Goal: Transaction & Acquisition: Purchase product/service

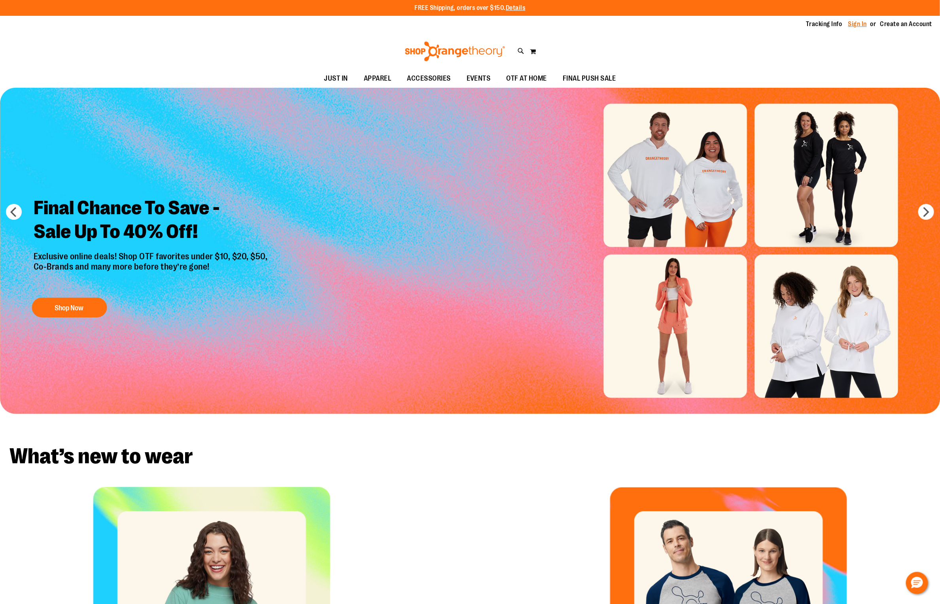
type input "**********"
click at [864, 26] on link "Sign In" at bounding box center [857, 24] width 19 height 9
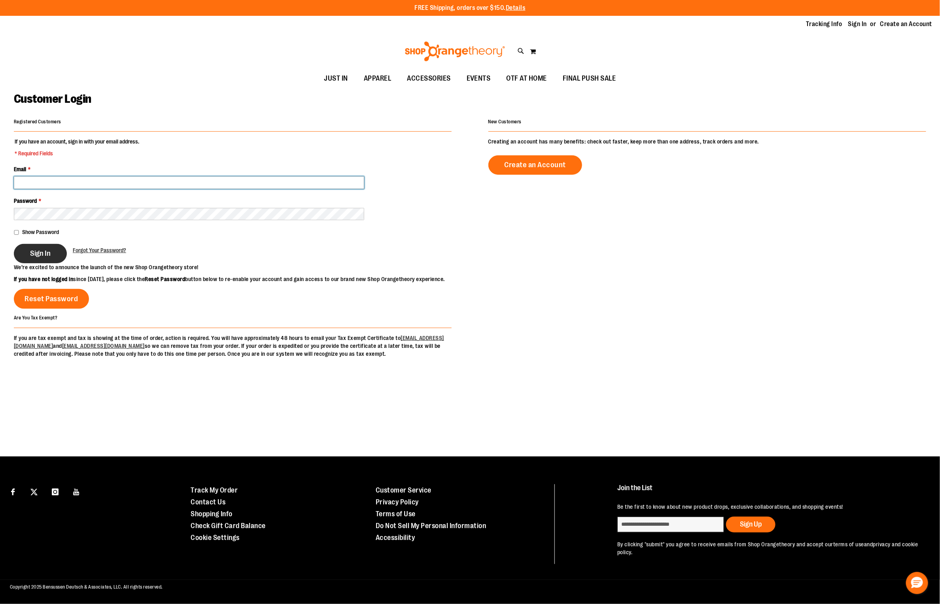
type input "**********"
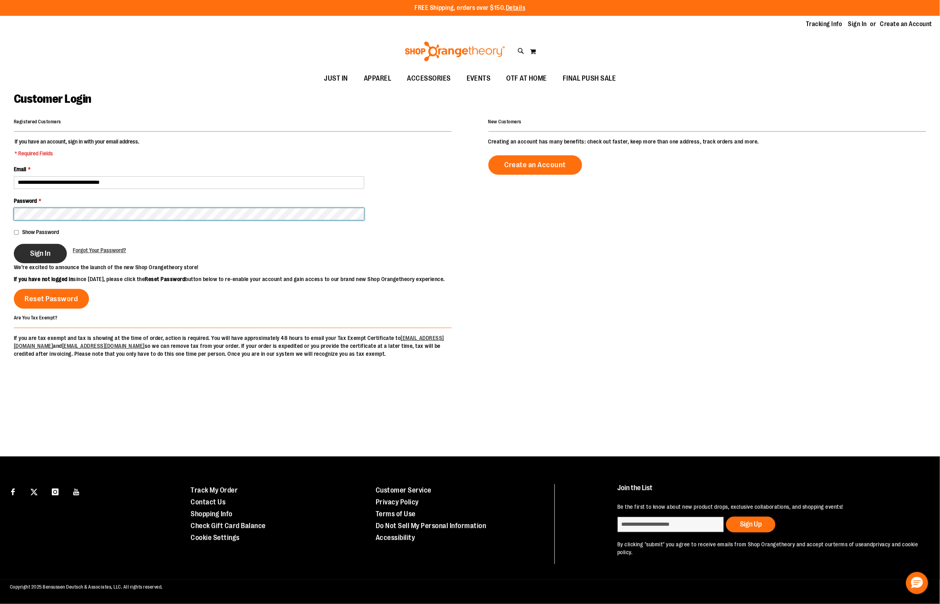
type input "**********"
click at [23, 258] on button "Sign In" at bounding box center [40, 253] width 53 height 19
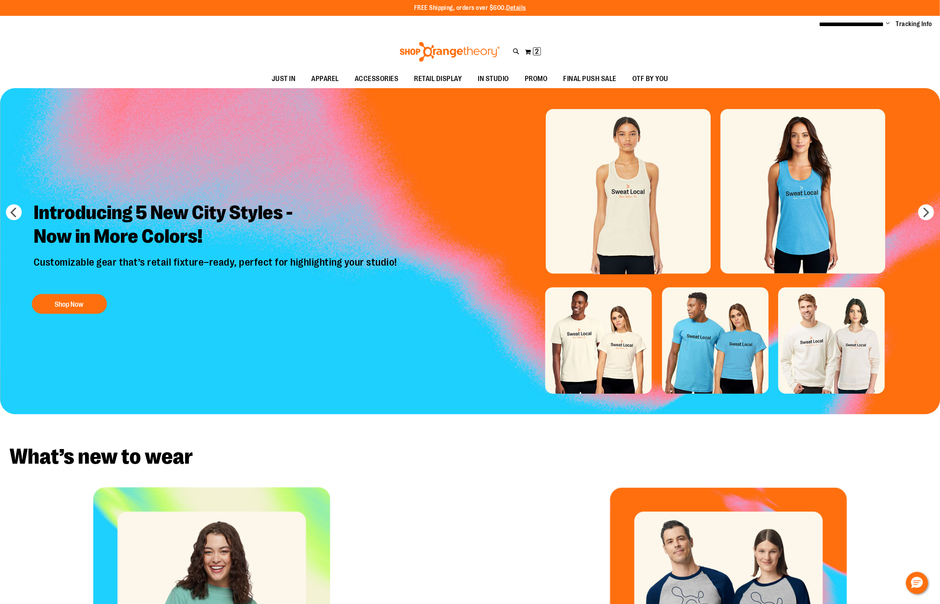
type input "**********"
click at [542, 51] on div "Toggle Nav Search Popular Suggestions Advanced Search" at bounding box center [470, 52] width 940 height 36
click at [538, 52] on span "2" at bounding box center [537, 51] width 4 height 8
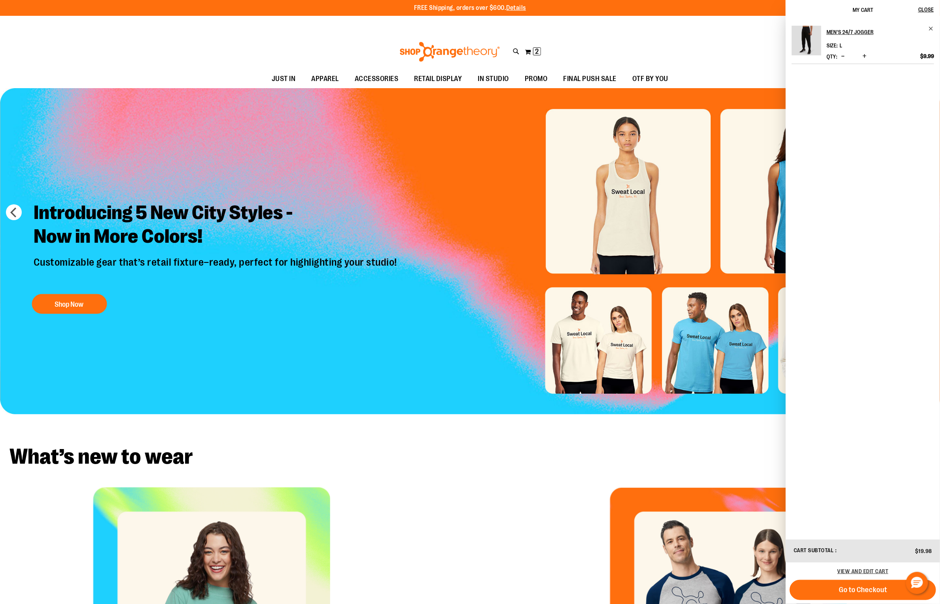
click at [841, 54] on button "Decrease product quantity" at bounding box center [843, 57] width 8 height 8
click at [842, 56] on span "Decrease product quantity" at bounding box center [843, 56] width 4 height 8
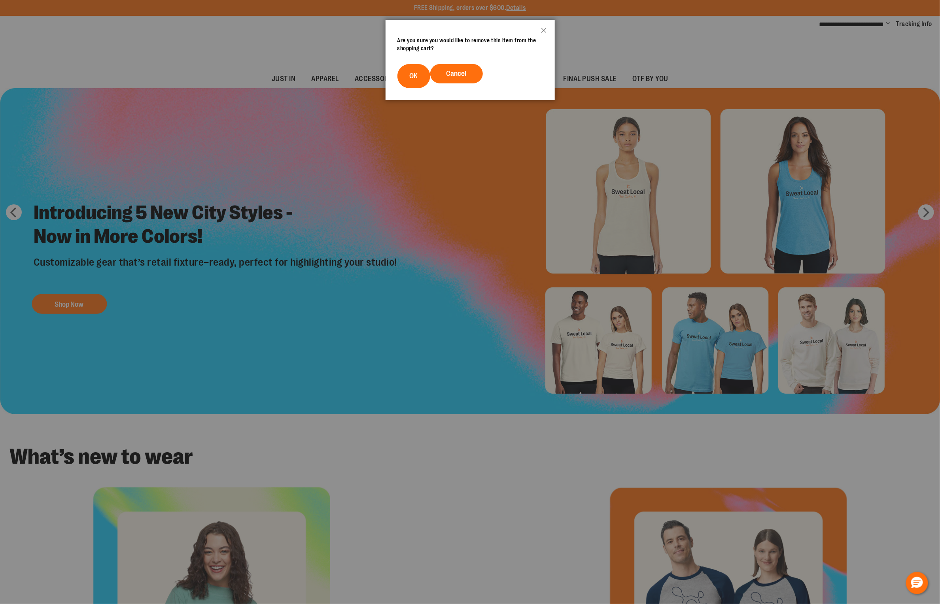
click at [410, 72] on span "OK" at bounding box center [414, 76] width 8 height 8
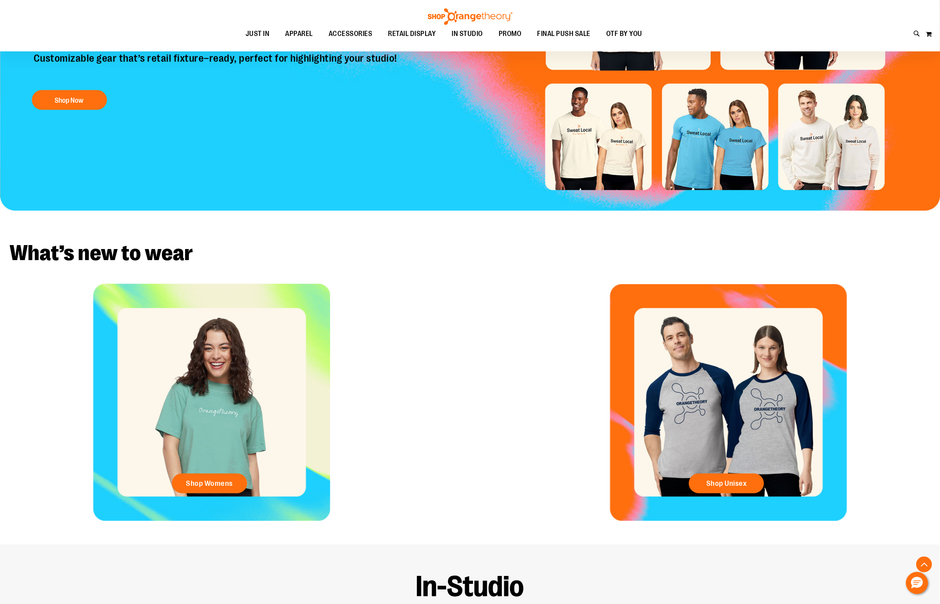
scroll to position [202, 0]
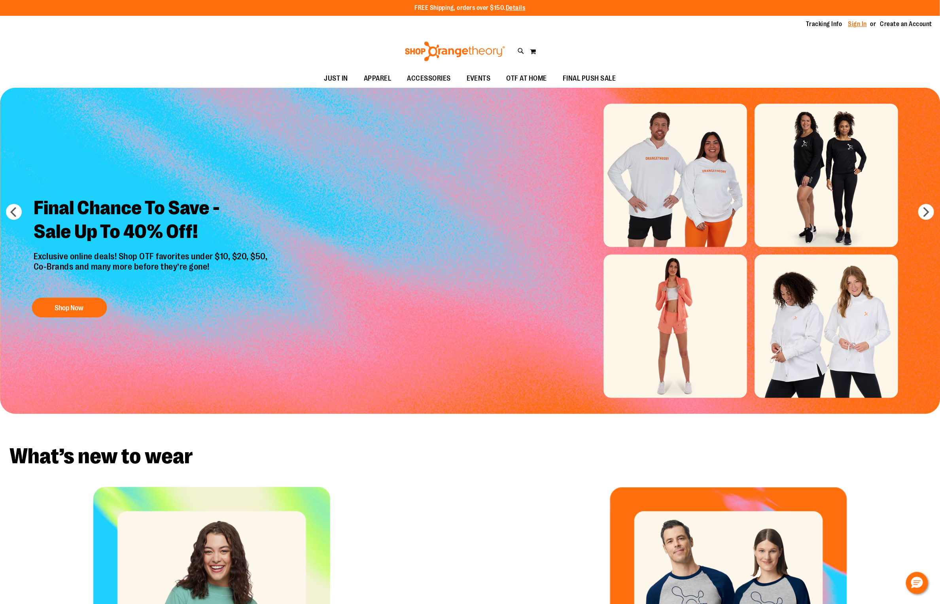
type input "**********"
click at [859, 24] on link "Sign In" at bounding box center [857, 24] width 19 height 9
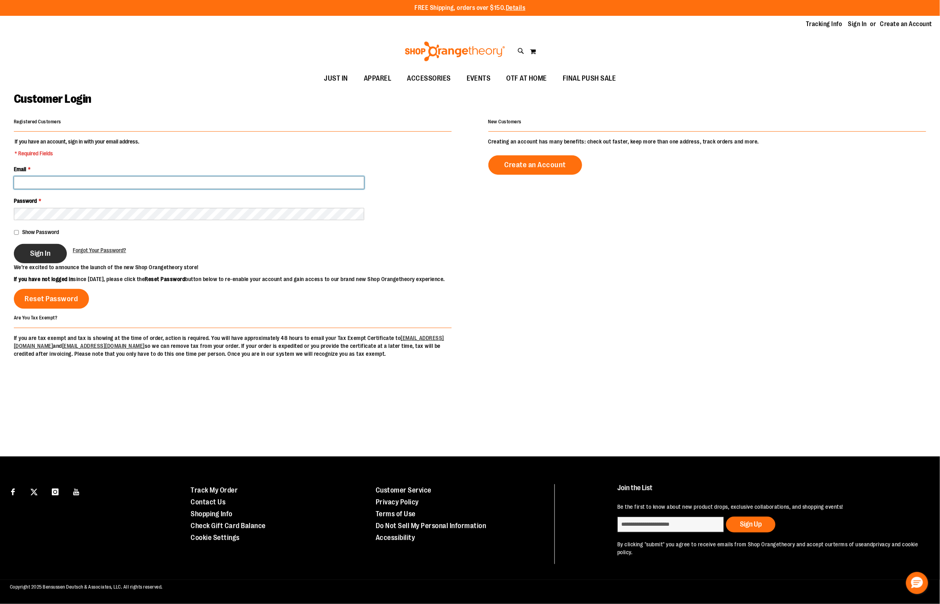
type input "**********"
click at [42, 253] on span "Sign In" at bounding box center [40, 253] width 21 height 9
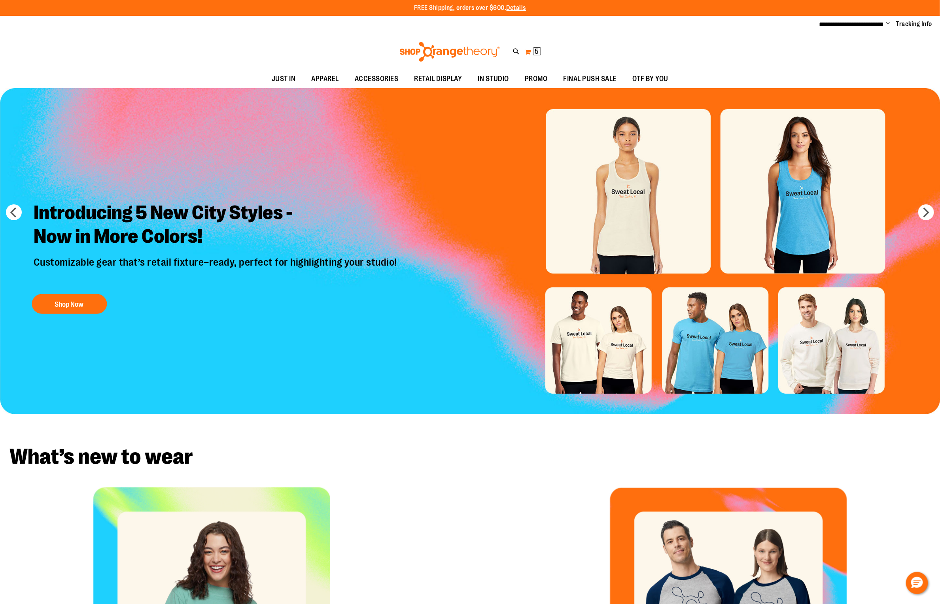
type input "**********"
click at [531, 50] on button "My Cart 5 5 items" at bounding box center [533, 51] width 17 height 13
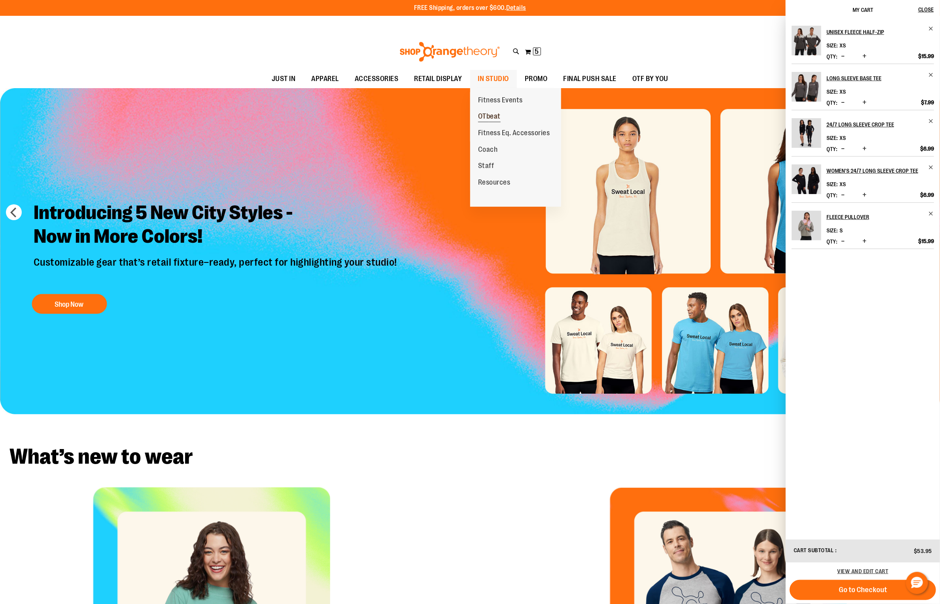
click at [491, 116] on span "OTbeat" at bounding box center [489, 117] width 23 height 10
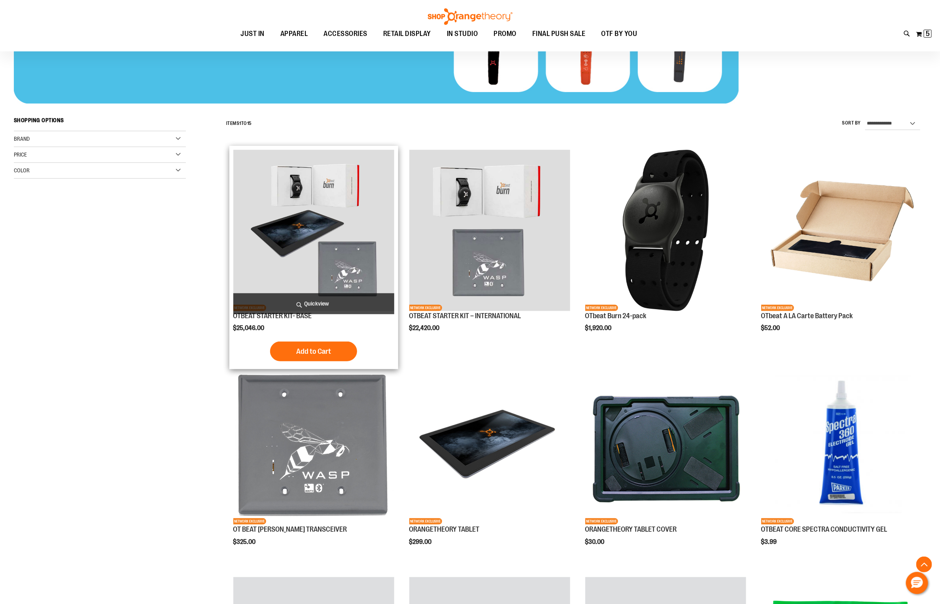
scroll to position [178, 0]
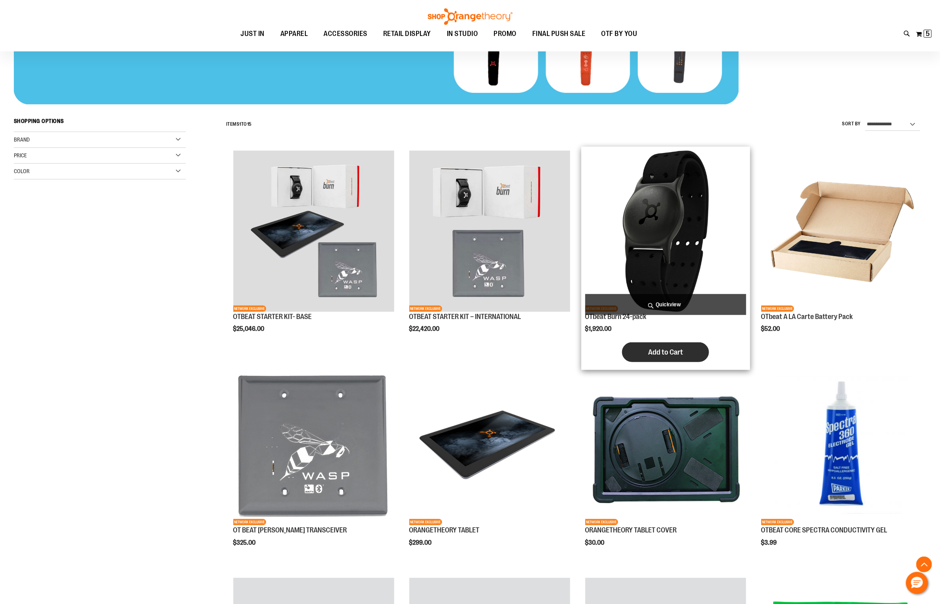
type input "**********"
click at [680, 353] on span "Add to Cart" at bounding box center [665, 352] width 35 height 9
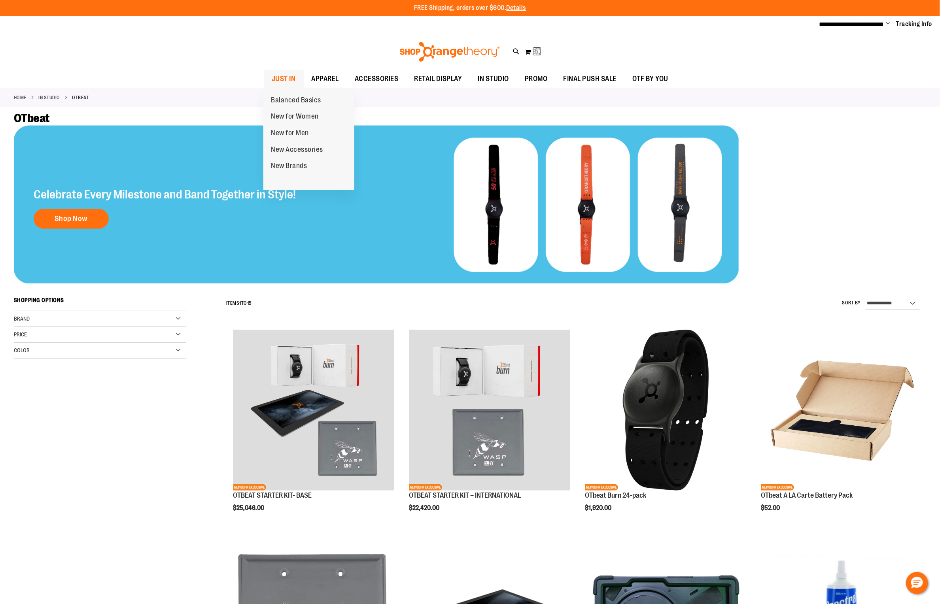
click at [294, 75] on span "JUST IN" at bounding box center [284, 79] width 24 height 18
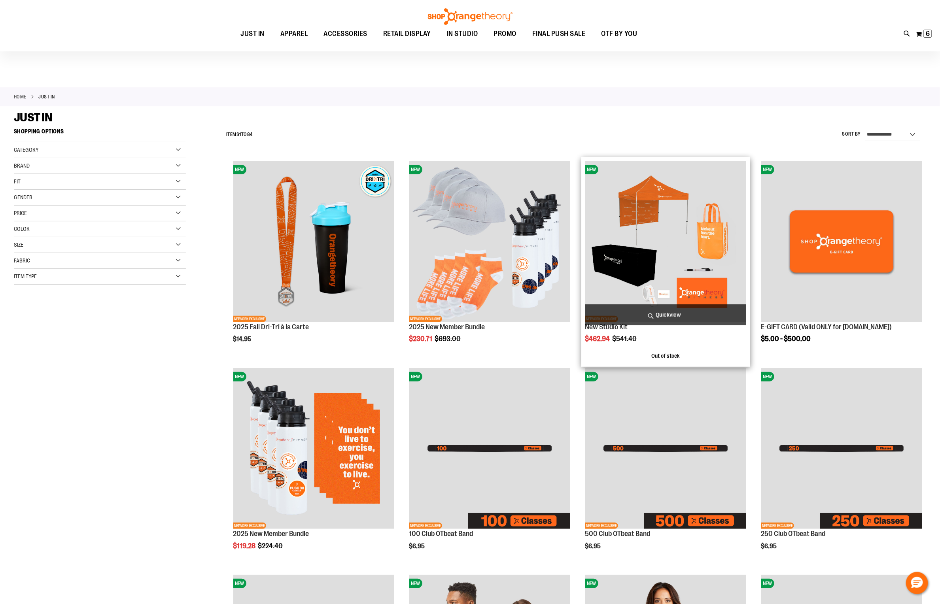
scroll to position [74, 0]
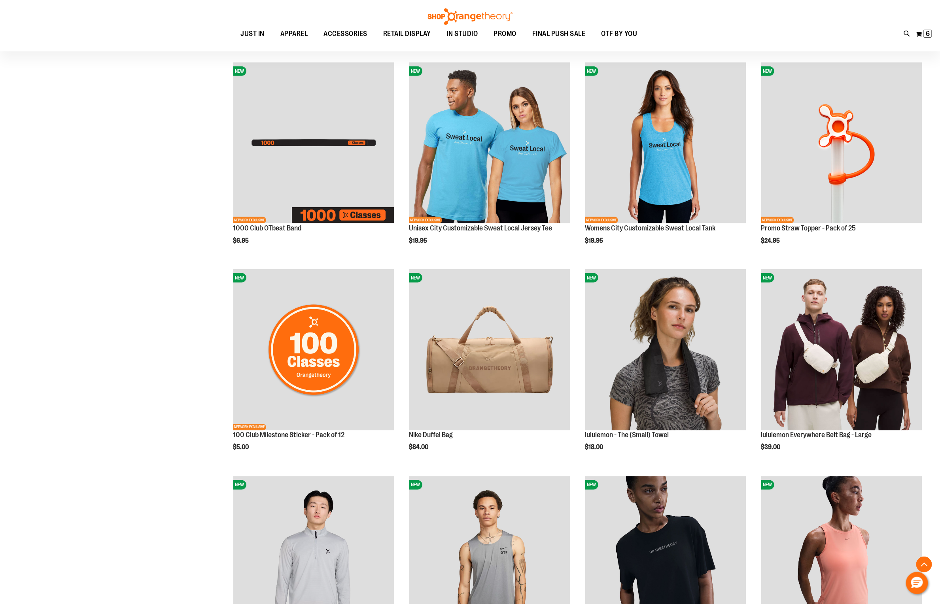
scroll to position [515, 0]
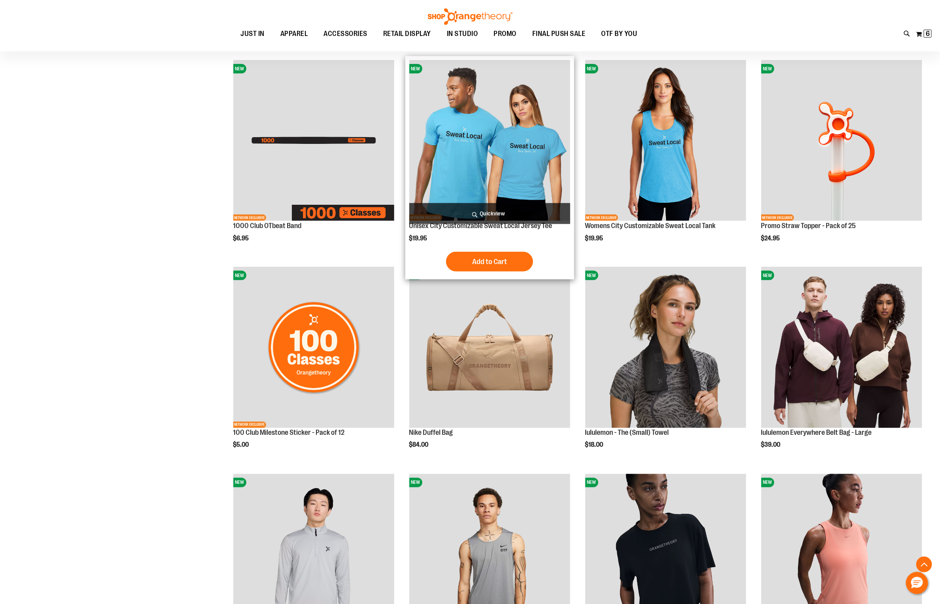
type input "**********"
click at [528, 142] on img "product" at bounding box center [489, 140] width 161 height 161
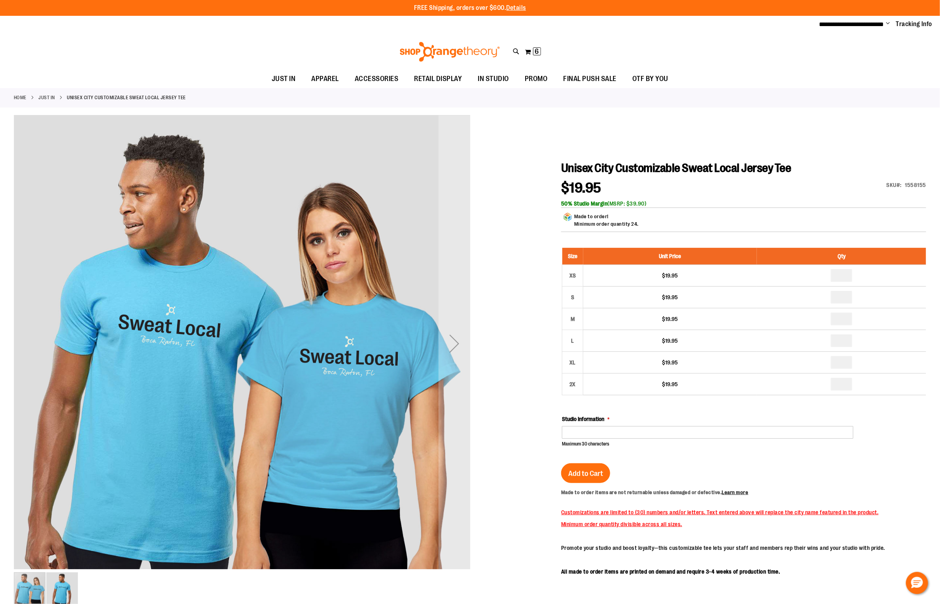
type input "**********"
click at [581, 437] on input "Studio Information" at bounding box center [708, 432] width 292 height 13
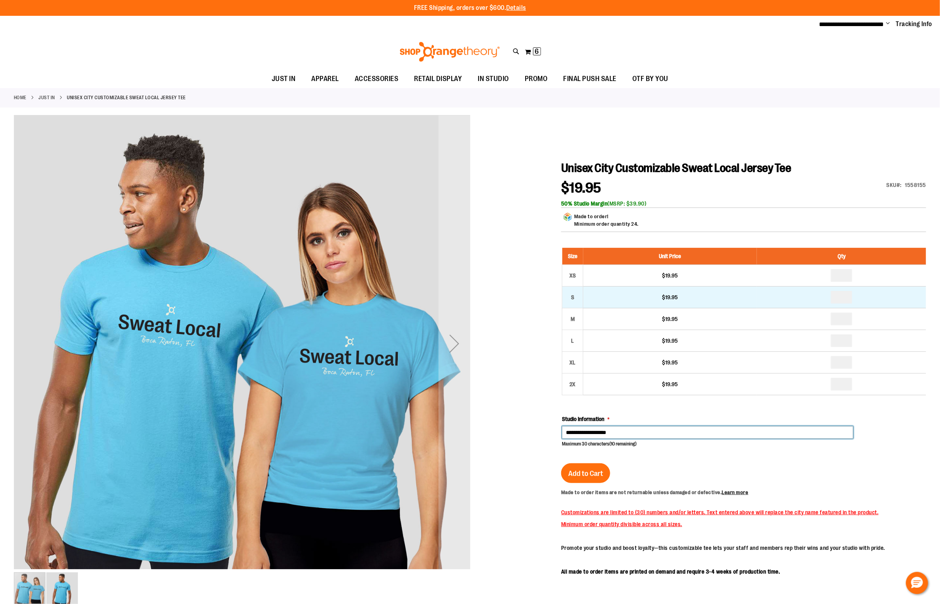
type input "**********"
click at [836, 296] on input "*" at bounding box center [841, 297] width 21 height 13
type input "*"
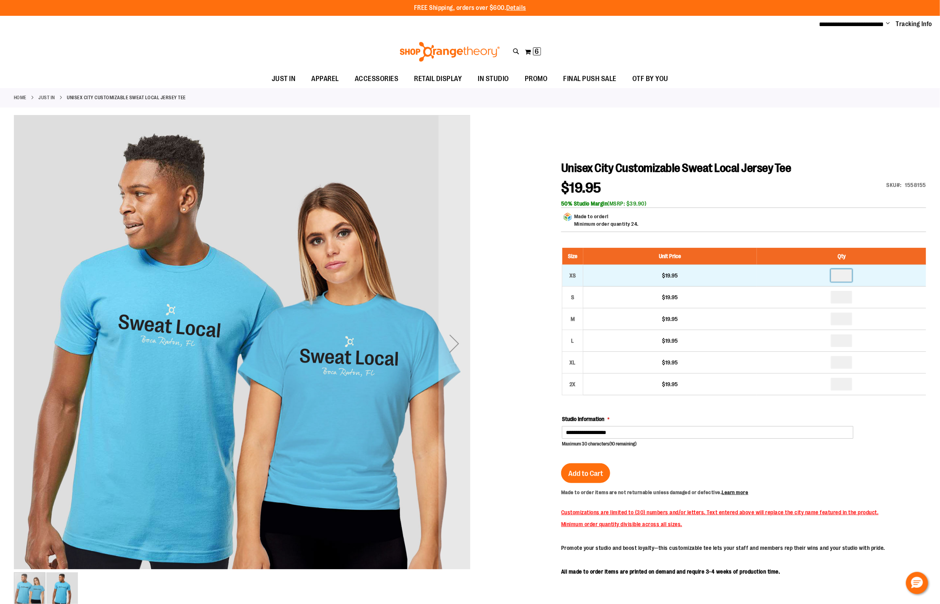
drag, startPoint x: 846, startPoint y: 276, endPoint x: 836, endPoint y: 275, distance: 9.6
click at [836, 275] on input "number" at bounding box center [841, 275] width 21 height 13
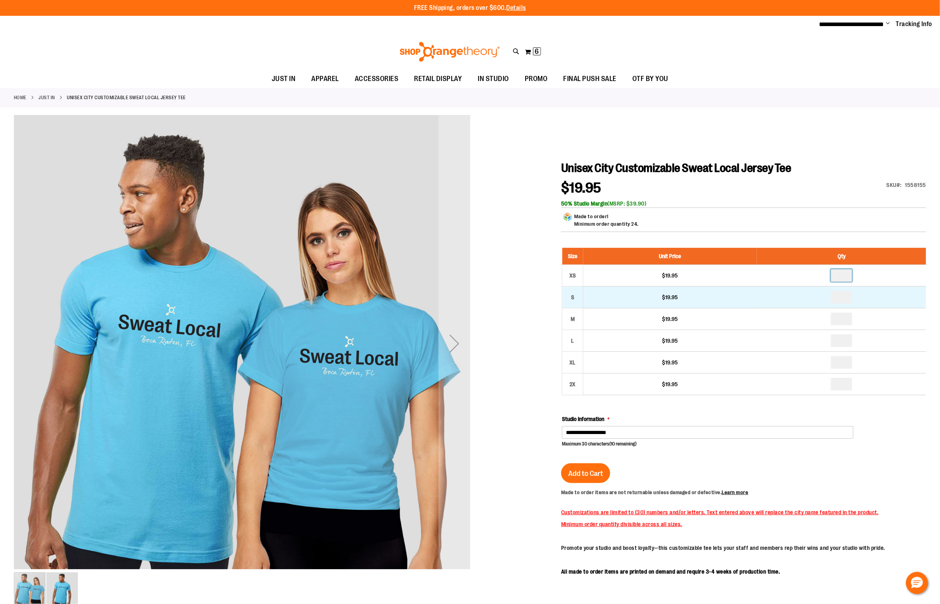
type input "*"
drag, startPoint x: 848, startPoint y: 295, endPoint x: 839, endPoint y: 295, distance: 8.7
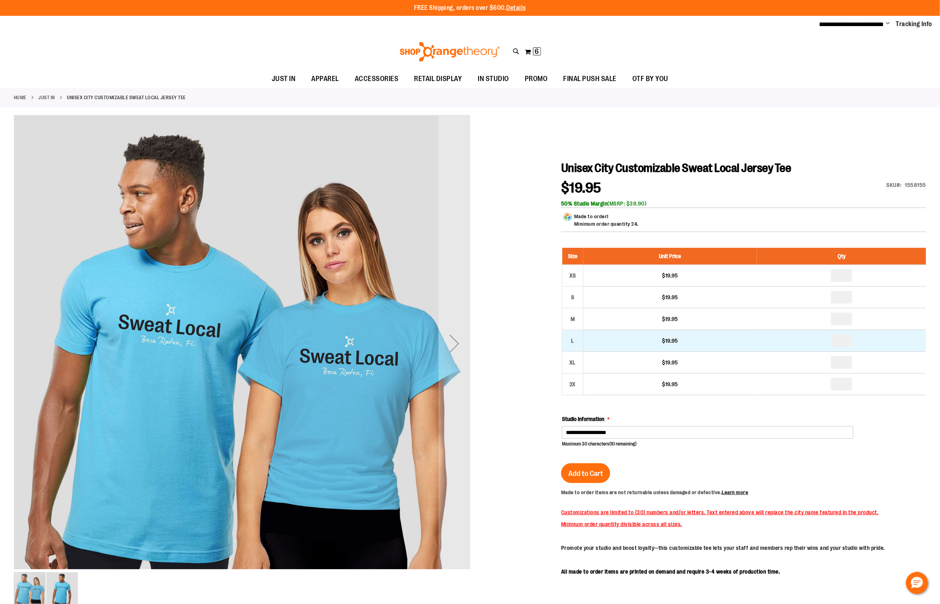
type input "*"
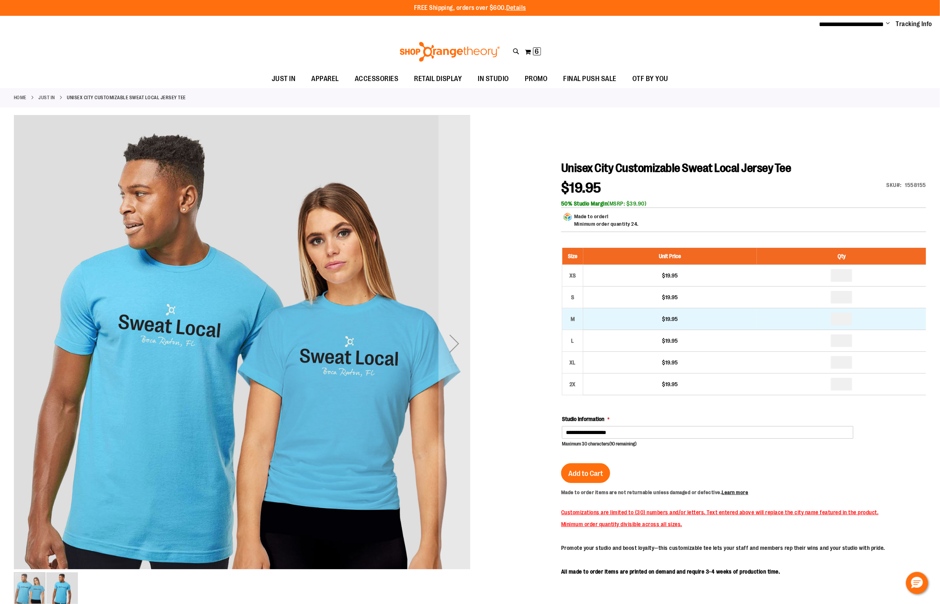
drag, startPoint x: 847, startPoint y: 316, endPoint x: 831, endPoint y: 315, distance: 15.9
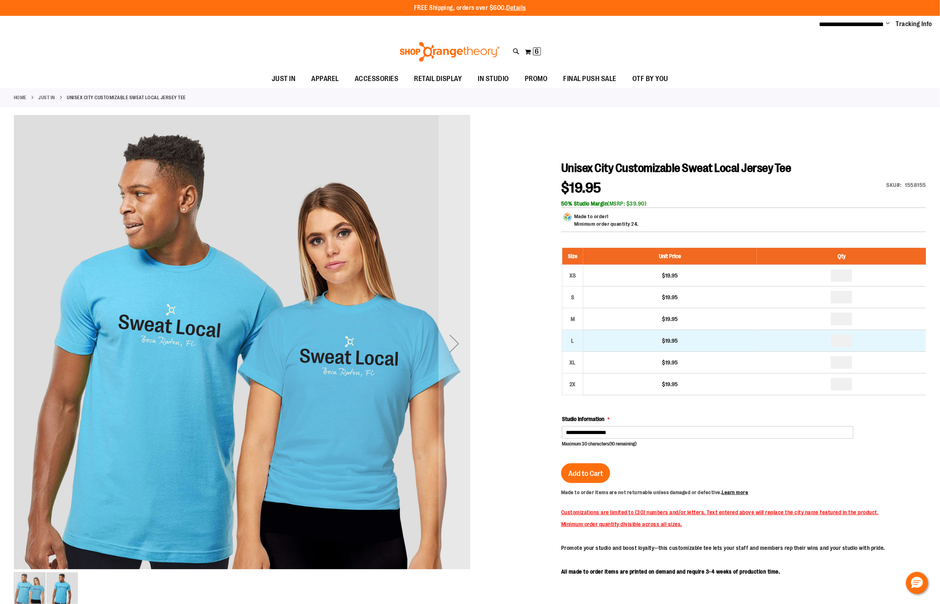
type input "*"
drag, startPoint x: 849, startPoint y: 340, endPoint x: 835, endPoint y: 338, distance: 14.0
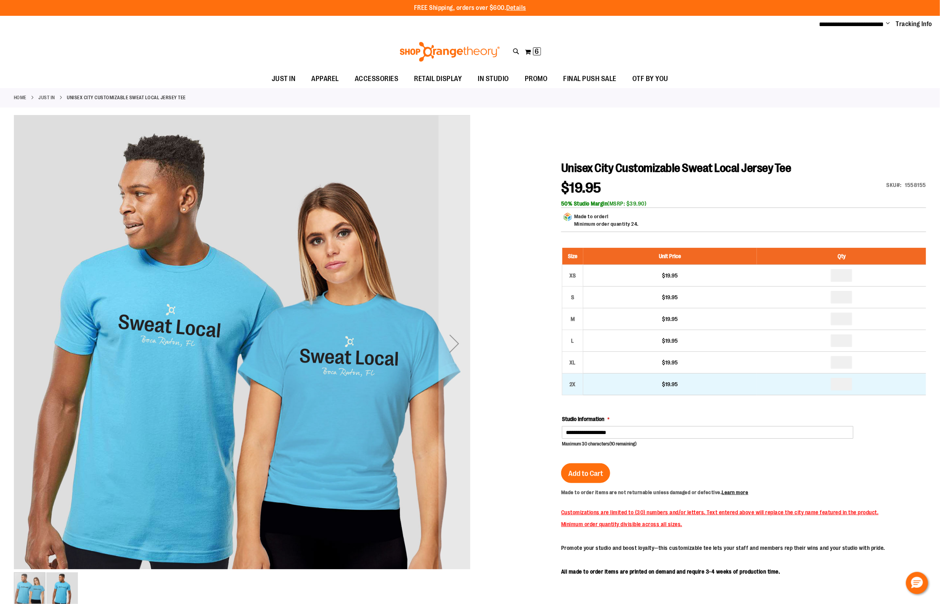
type input "*"
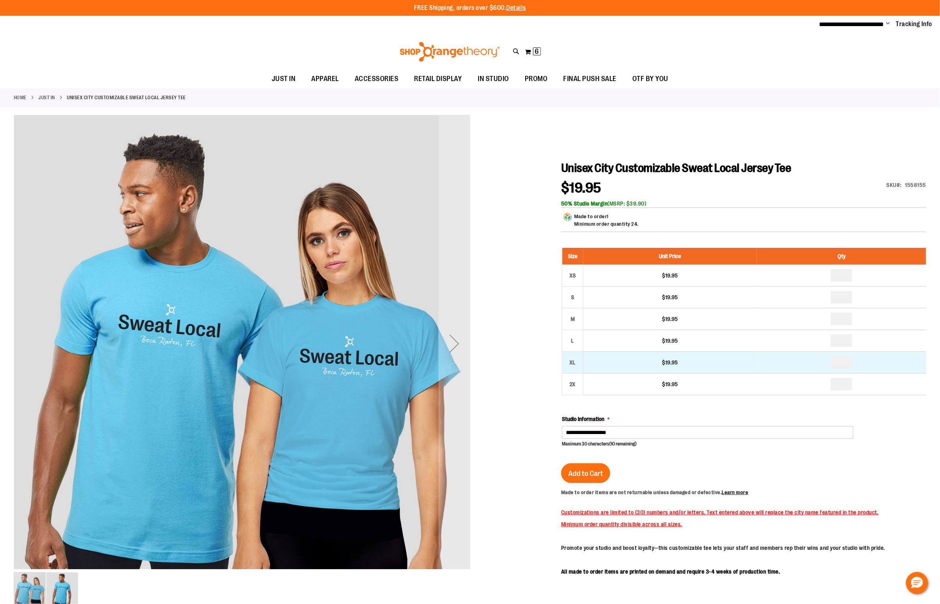
drag, startPoint x: 850, startPoint y: 360, endPoint x: 827, endPoint y: 358, distance: 22.6
type input "*"
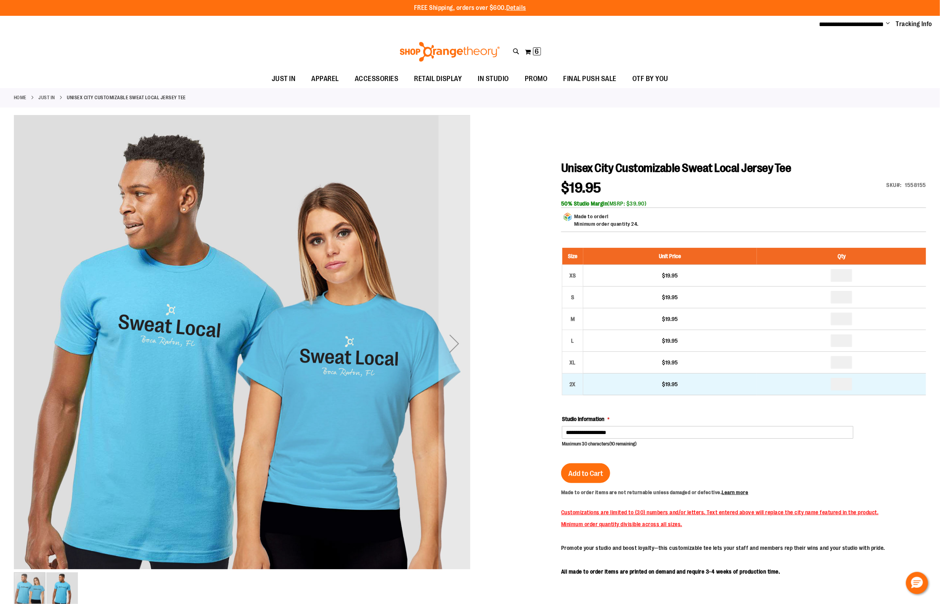
drag, startPoint x: 846, startPoint y: 380, endPoint x: 832, endPoint y: 381, distance: 13.9
type input "*"
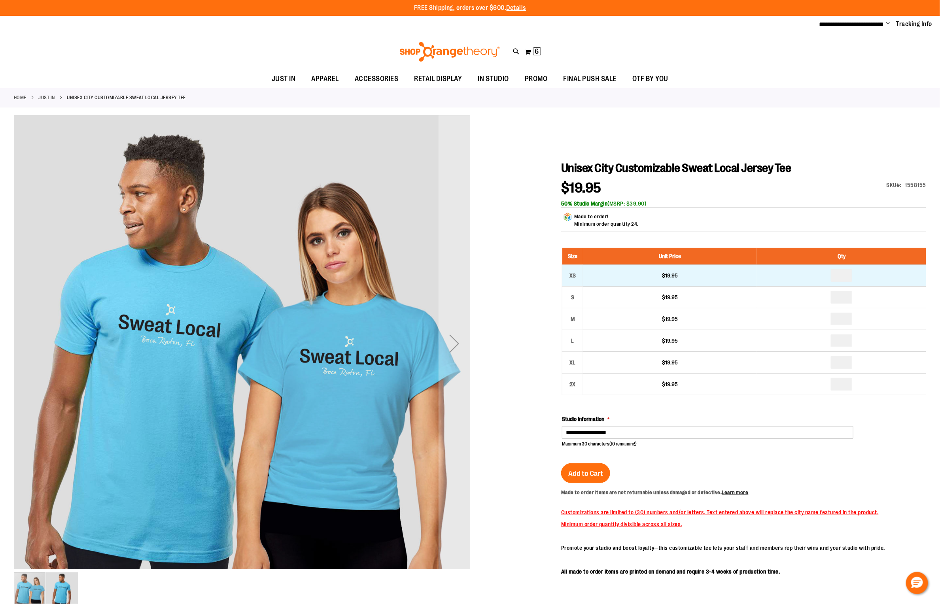
drag, startPoint x: 849, startPoint y: 271, endPoint x: 837, endPoint y: 272, distance: 11.5
type input "*"
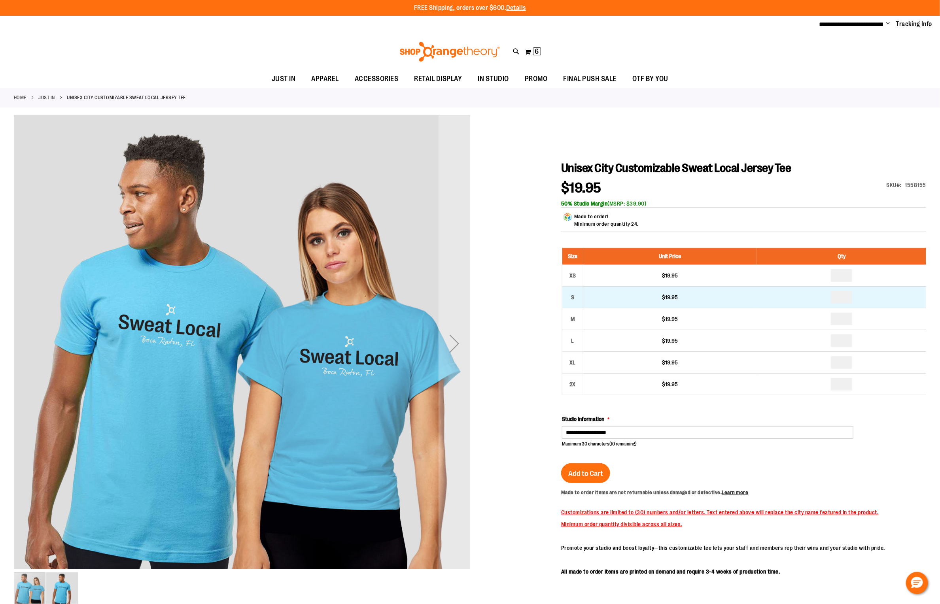
drag, startPoint x: 846, startPoint y: 294, endPoint x: 837, endPoint y: 295, distance: 9.1
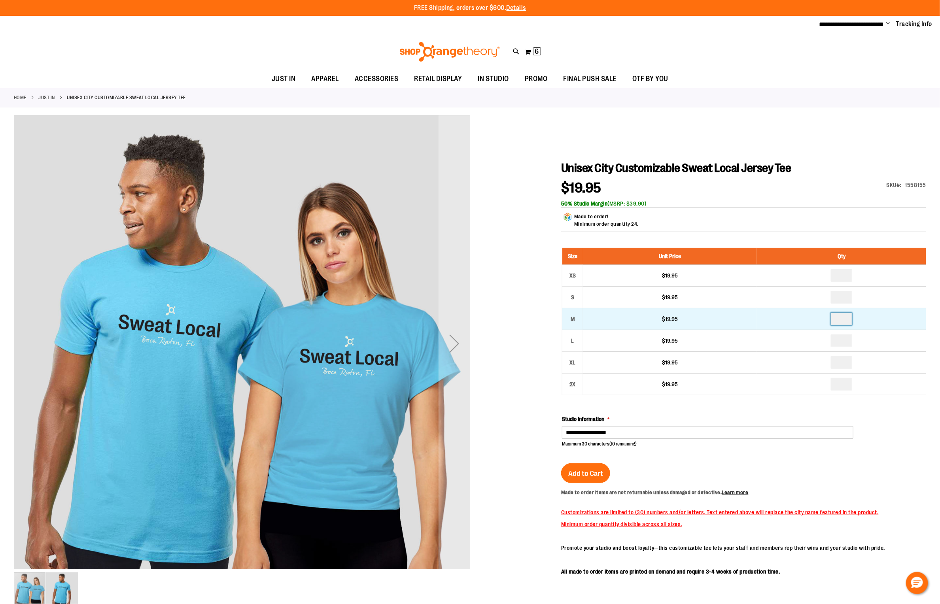
click at [850, 317] on input "*" at bounding box center [841, 319] width 21 height 13
type input "*"
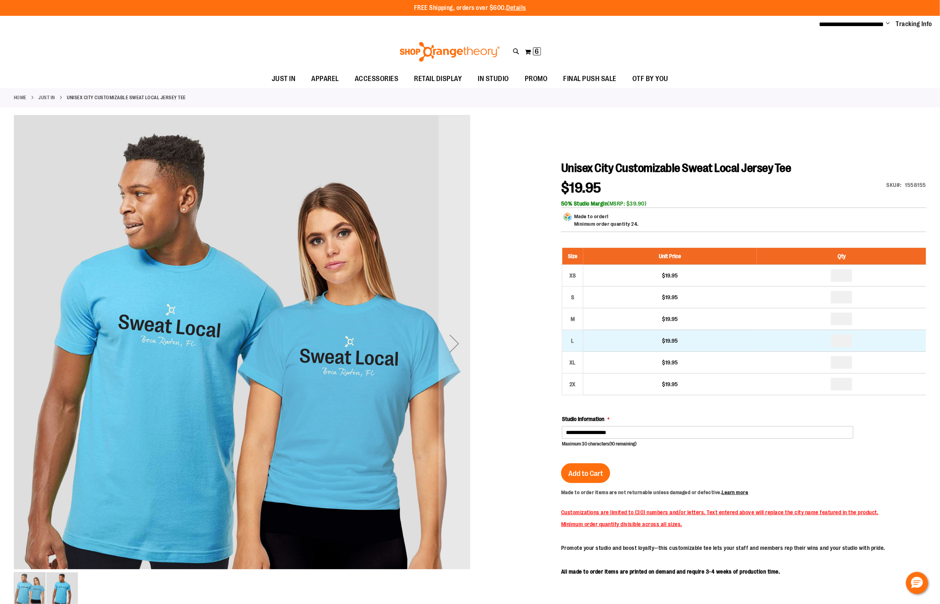
drag, startPoint x: 845, startPoint y: 338, endPoint x: 832, endPoint y: 338, distance: 13.1
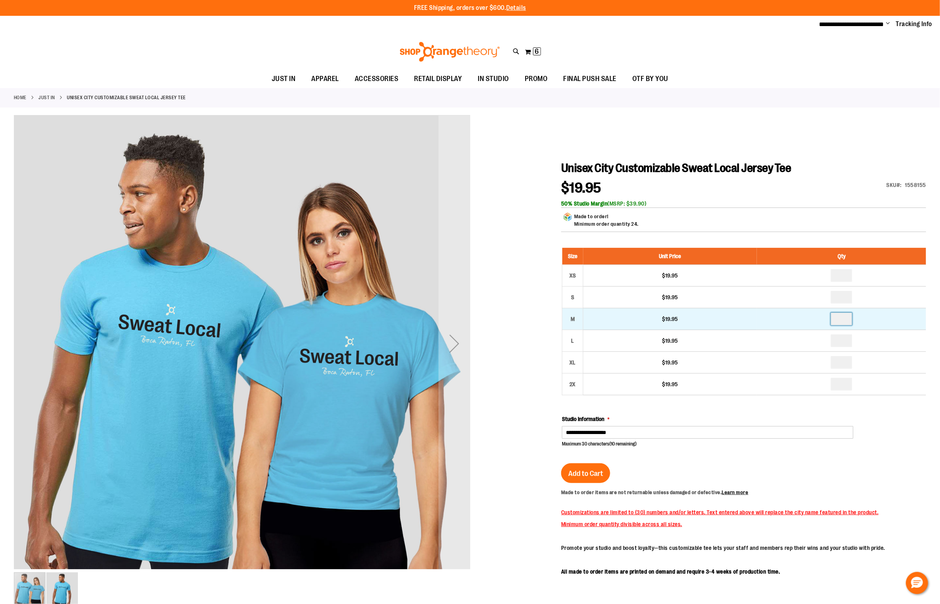
click at [822, 316] on td "*" at bounding box center [841, 320] width 169 height 22
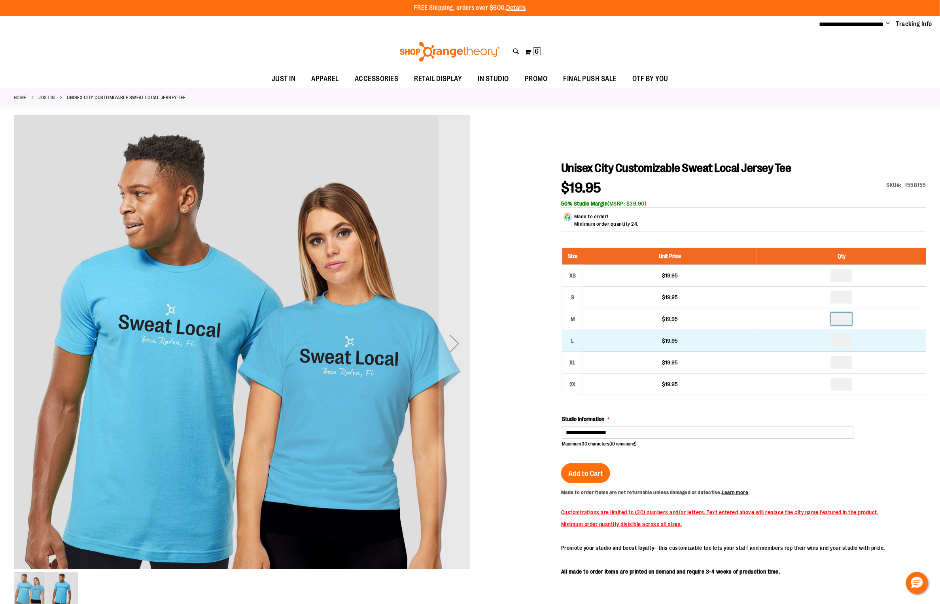
type input "*"
drag, startPoint x: 844, startPoint y: 337, endPoint x: 822, endPoint y: 337, distance: 21.8
drag, startPoint x: 848, startPoint y: 341, endPoint x: 862, endPoint y: 341, distance: 14.2
click at [862, 341] on td "*" at bounding box center [841, 341] width 169 height 22
type input "*"
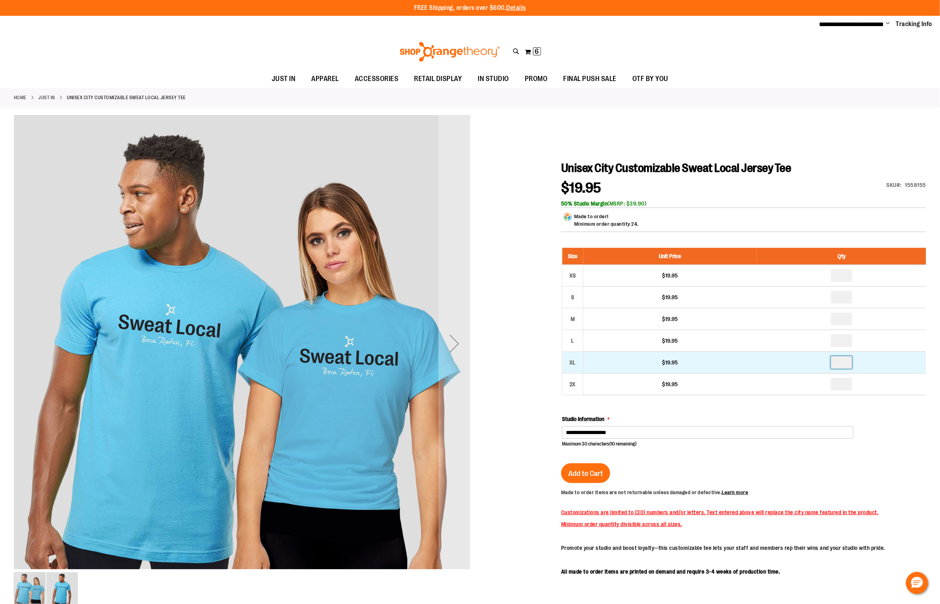
drag, startPoint x: 850, startPoint y: 362, endPoint x: 824, endPoint y: 360, distance: 25.8
click at [824, 360] on td "*" at bounding box center [841, 363] width 169 height 22
type input "*"
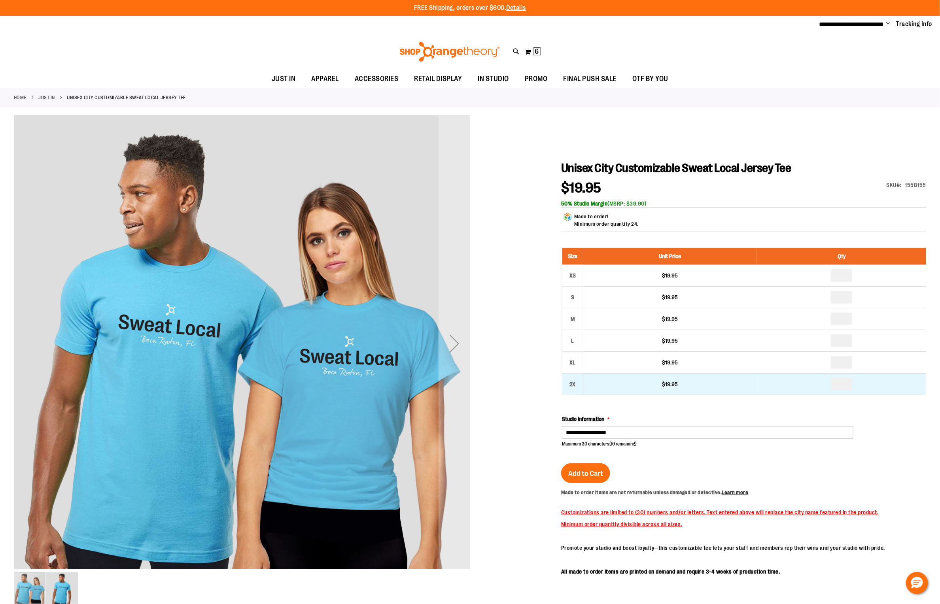
drag, startPoint x: 850, startPoint y: 386, endPoint x: 839, endPoint y: 385, distance: 11.1
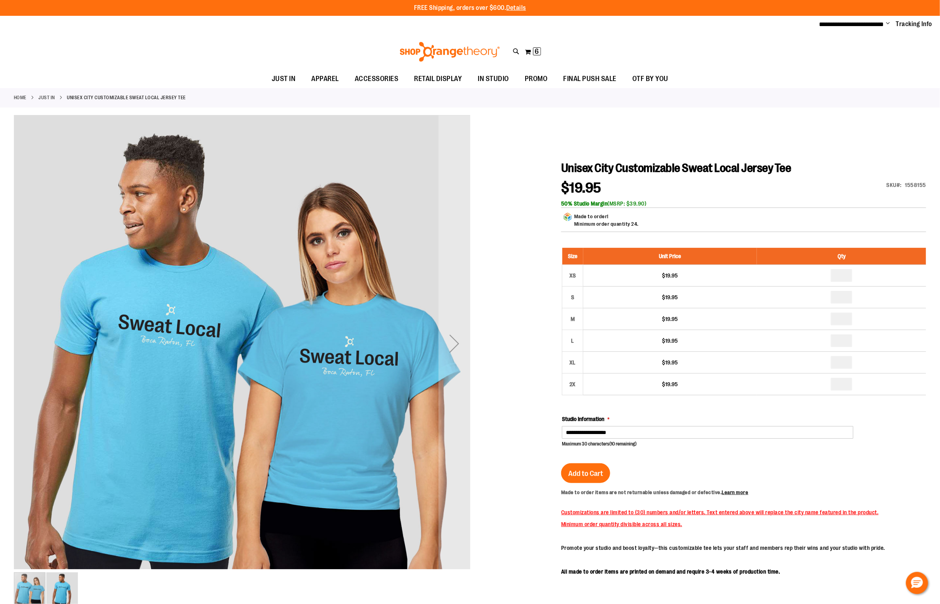
type input "*"
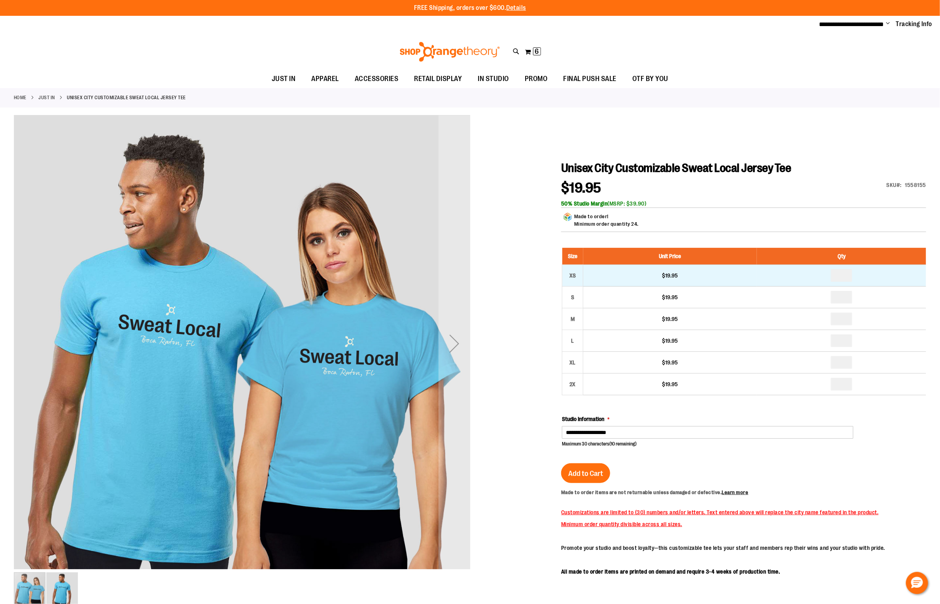
drag, startPoint x: 847, startPoint y: 274, endPoint x: 826, endPoint y: 273, distance: 21.0
type input "*"
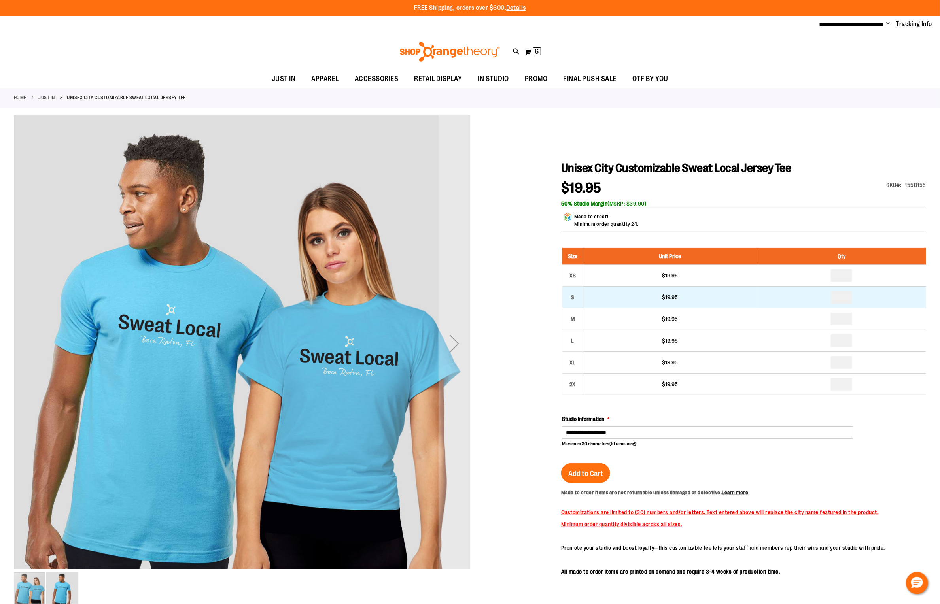
drag, startPoint x: 847, startPoint y: 295, endPoint x: 835, endPoint y: 296, distance: 11.9
type input "*"
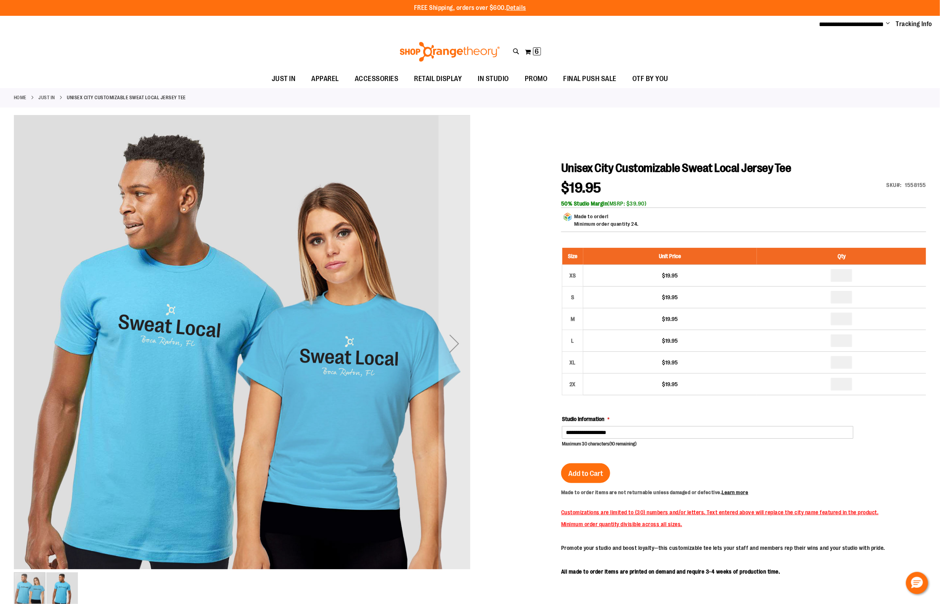
click at [848, 229] on div "Made to order! Minimum order quantity 24." at bounding box center [743, 222] width 365 height 19
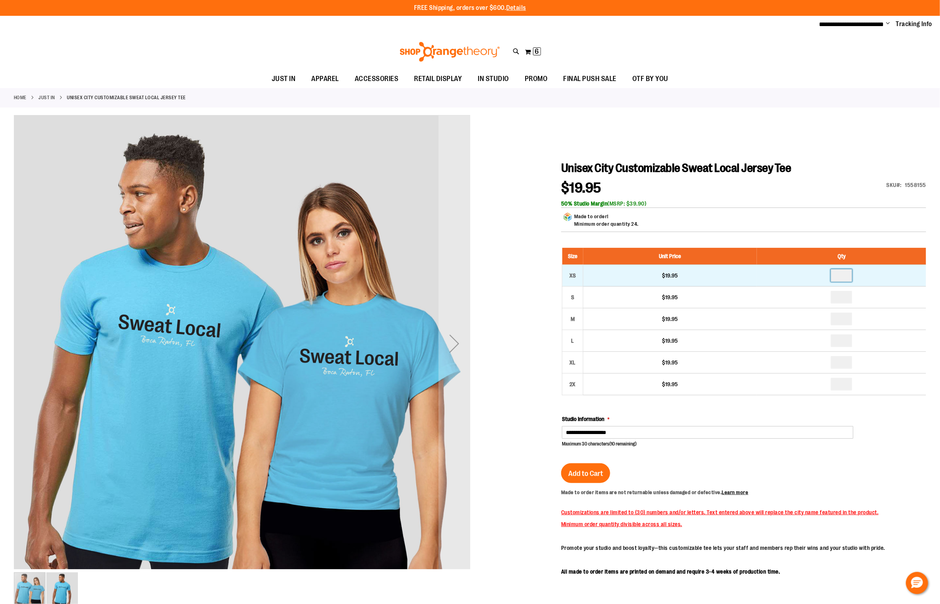
drag, startPoint x: 846, startPoint y: 272, endPoint x: 831, endPoint y: 273, distance: 14.3
click at [831, 273] on input "*" at bounding box center [841, 275] width 21 height 13
drag, startPoint x: 845, startPoint y: 276, endPoint x: 841, endPoint y: 282, distance: 7.6
click at [835, 276] on input "*" at bounding box center [841, 275] width 21 height 13
type input "*"
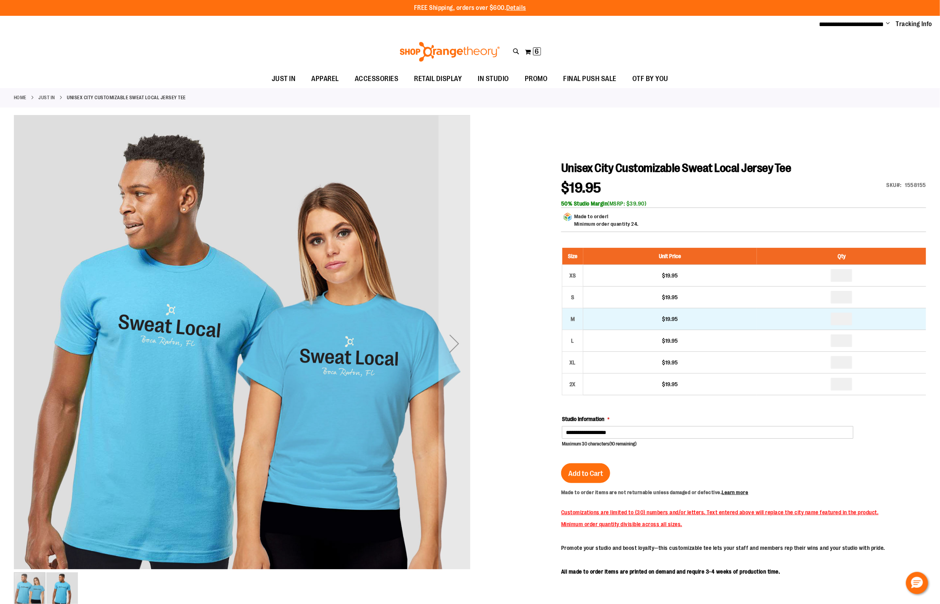
drag, startPoint x: 847, startPoint y: 316, endPoint x: 832, endPoint y: 317, distance: 14.7
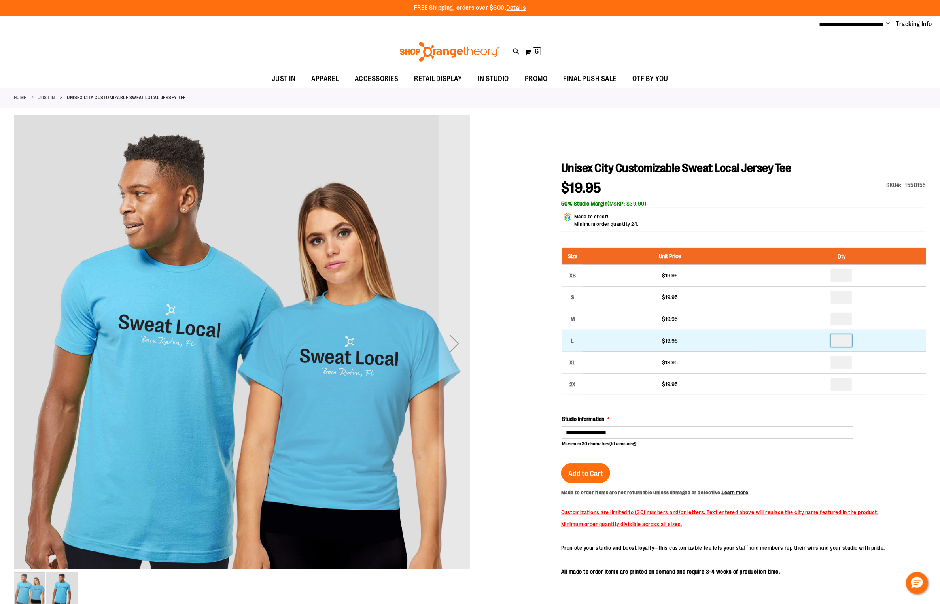
drag, startPoint x: 847, startPoint y: 338, endPoint x: 824, endPoint y: 338, distance: 22.2
click at [824, 338] on td "*" at bounding box center [841, 341] width 169 height 22
type input "*"
click at [837, 182] on div "$19.95 Only %1 left SKU 1558155 50% Studio Margin (MSRP: $39.90)" at bounding box center [743, 194] width 365 height 27
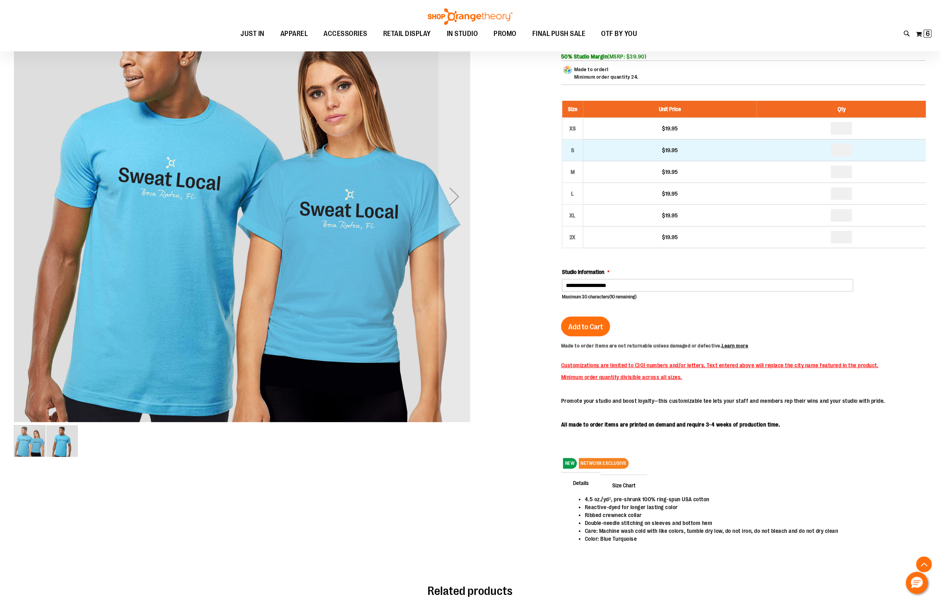
scroll to position [148, 0]
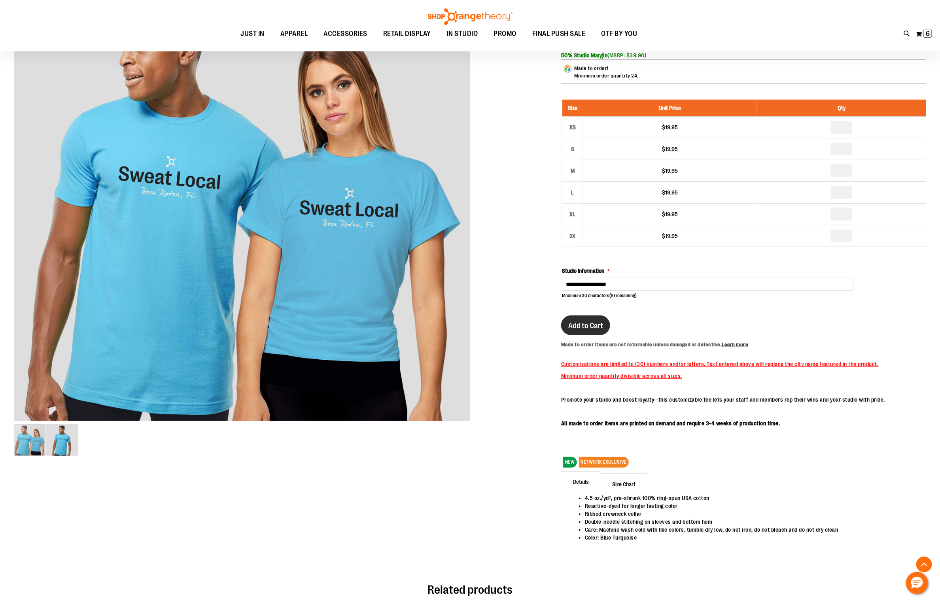
click at [576, 316] on button "Add to Cart" at bounding box center [585, 326] width 49 height 20
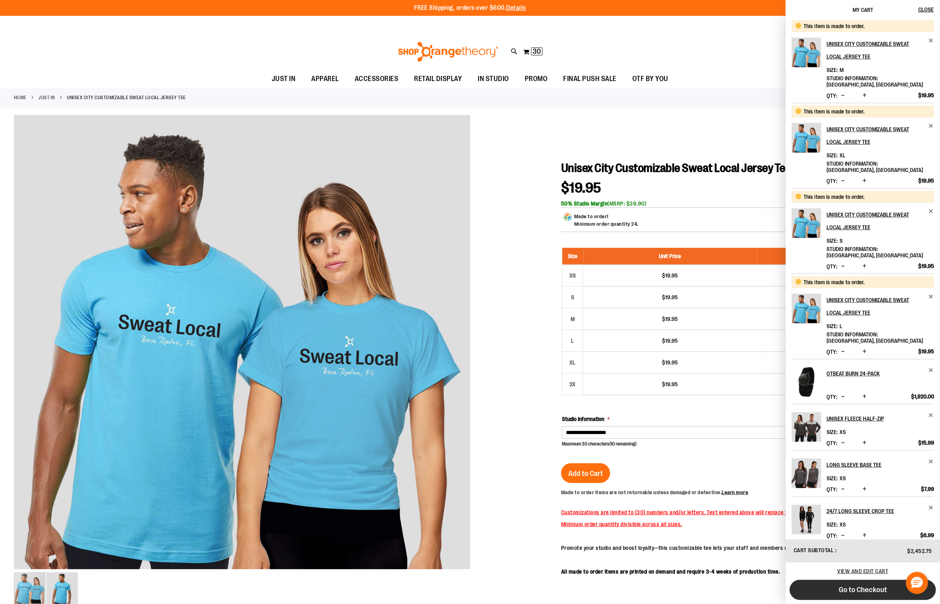
click at [848, 590] on span "Go to Checkout" at bounding box center [863, 590] width 48 height 9
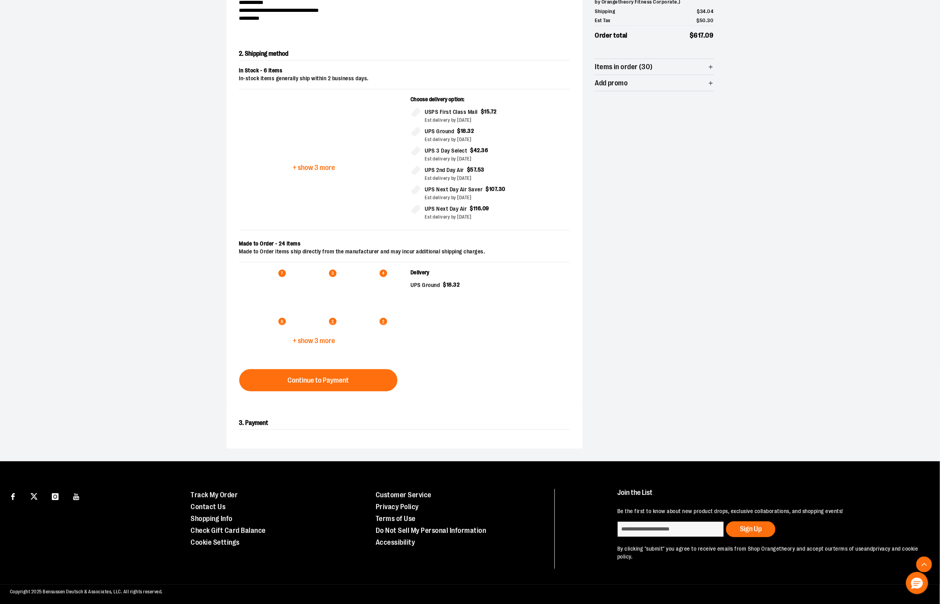
scroll to position [135, 0]
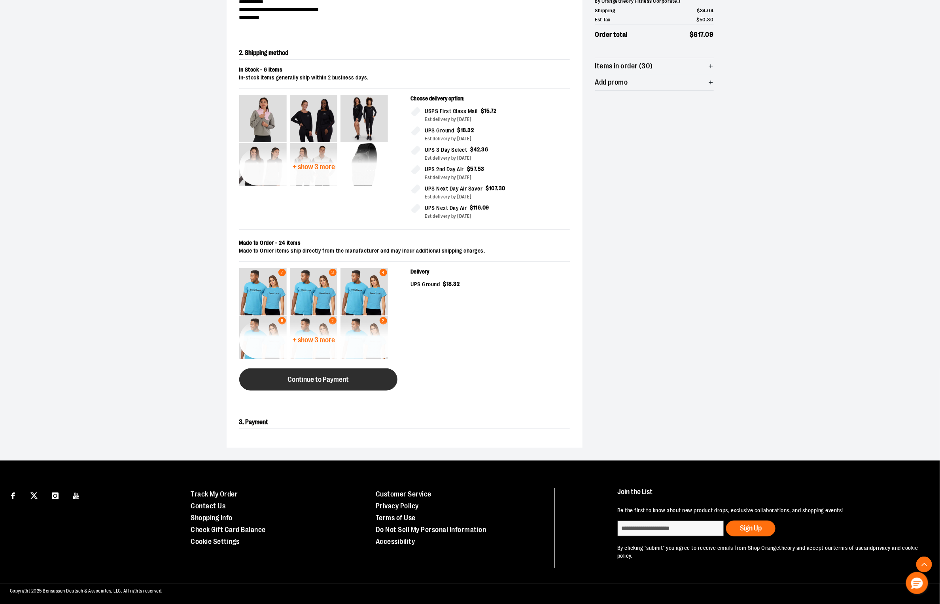
click at [333, 379] on span "Continue to Payment" at bounding box center [318, 380] width 61 height 8
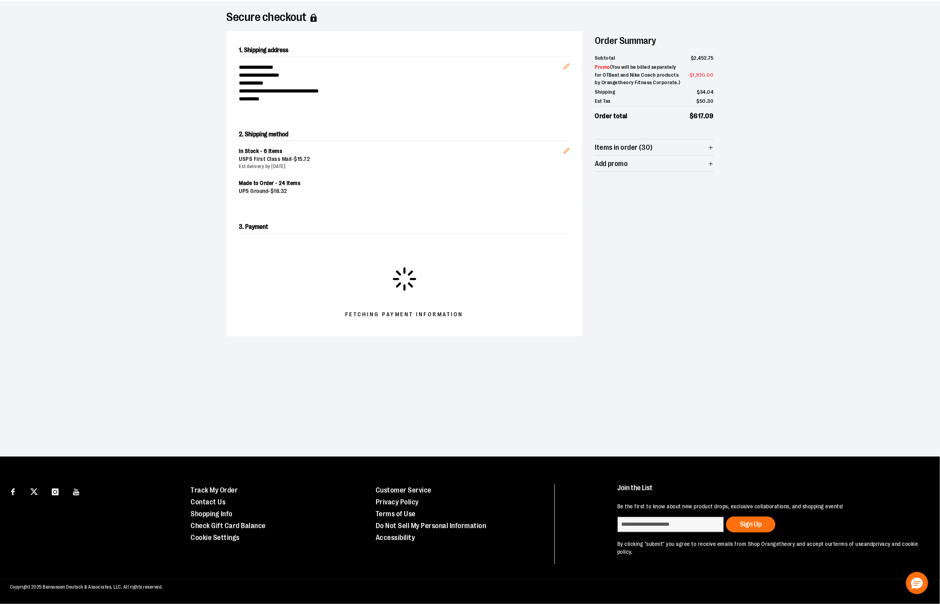
scroll to position [0, 0]
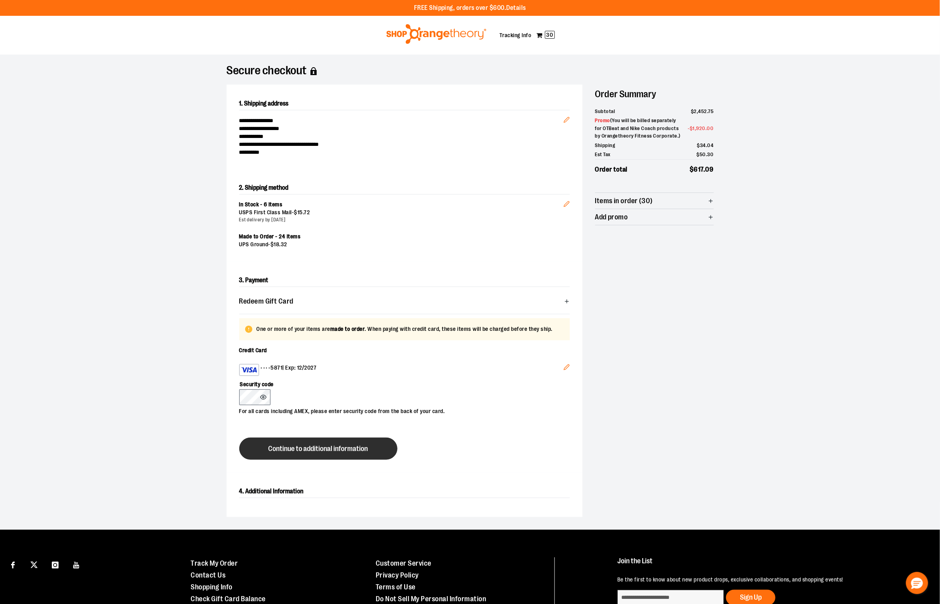
click at [339, 445] on span "Continue to additional information" at bounding box center [319, 449] width 100 height 8
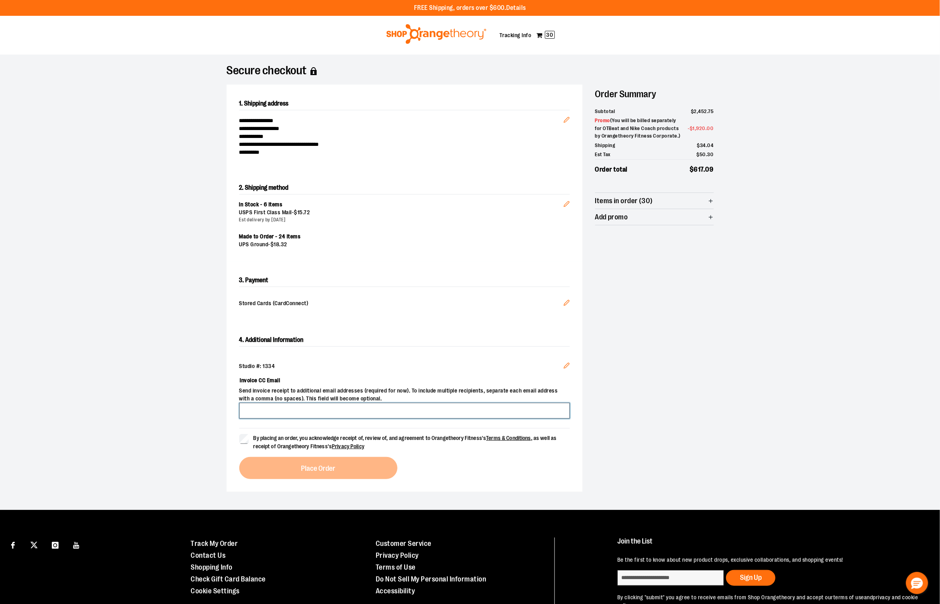
click at [271, 411] on input "Invoice CC Email" at bounding box center [404, 411] width 331 height 16
type input "**********"
click at [320, 462] on button "Place Order" at bounding box center [318, 468] width 158 height 22
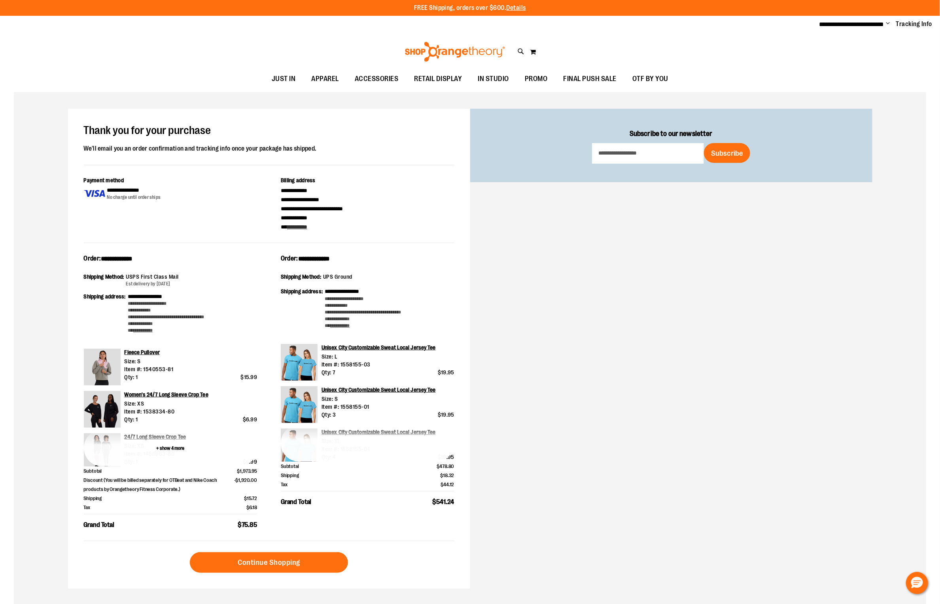
type input "**********"
click at [170, 446] on button "+ show 4 more" at bounding box center [171, 448] width 174 height 37
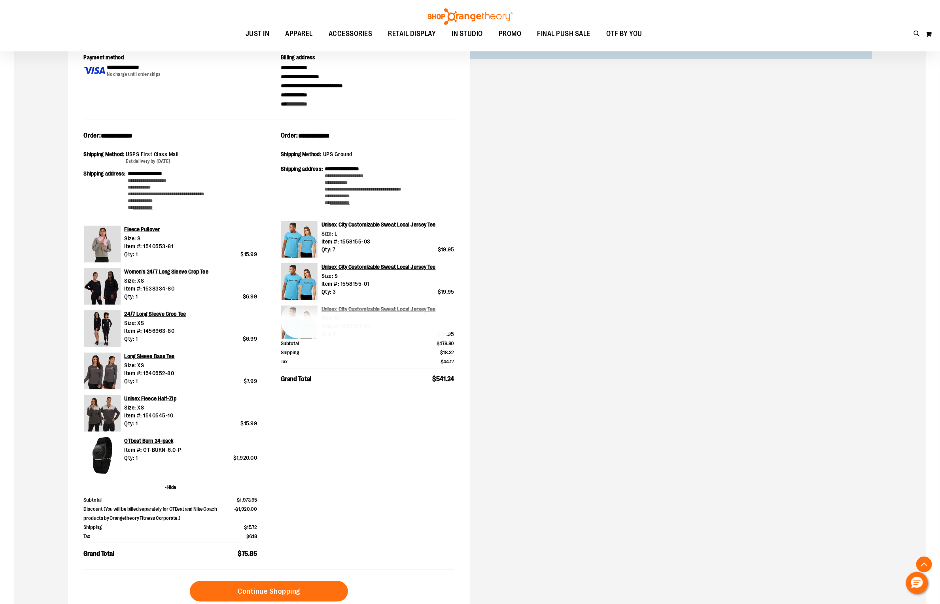
scroll to position [123, 0]
